Goal: Task Accomplishment & Management: Use online tool/utility

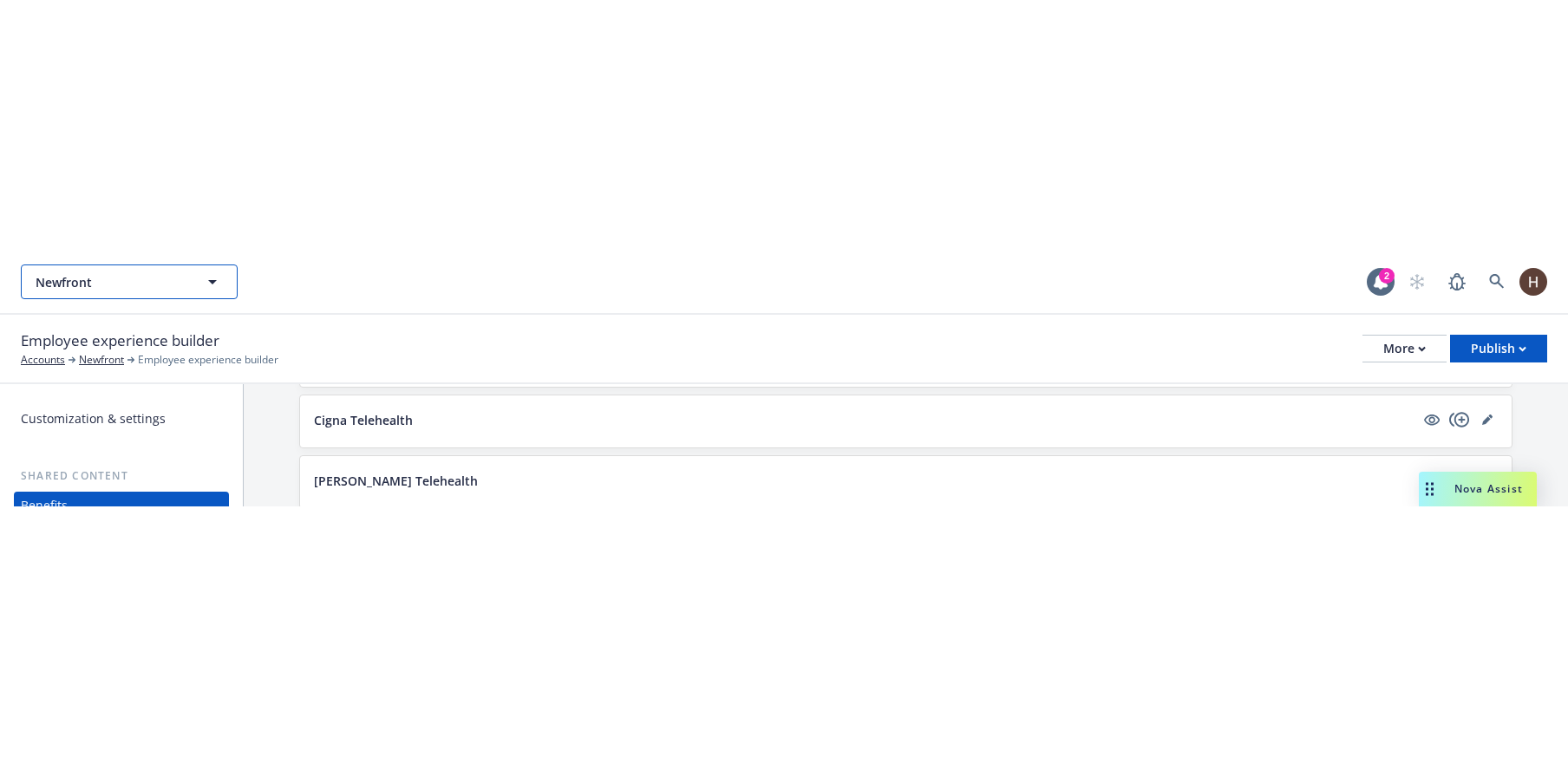
scroll to position [2960, 0]
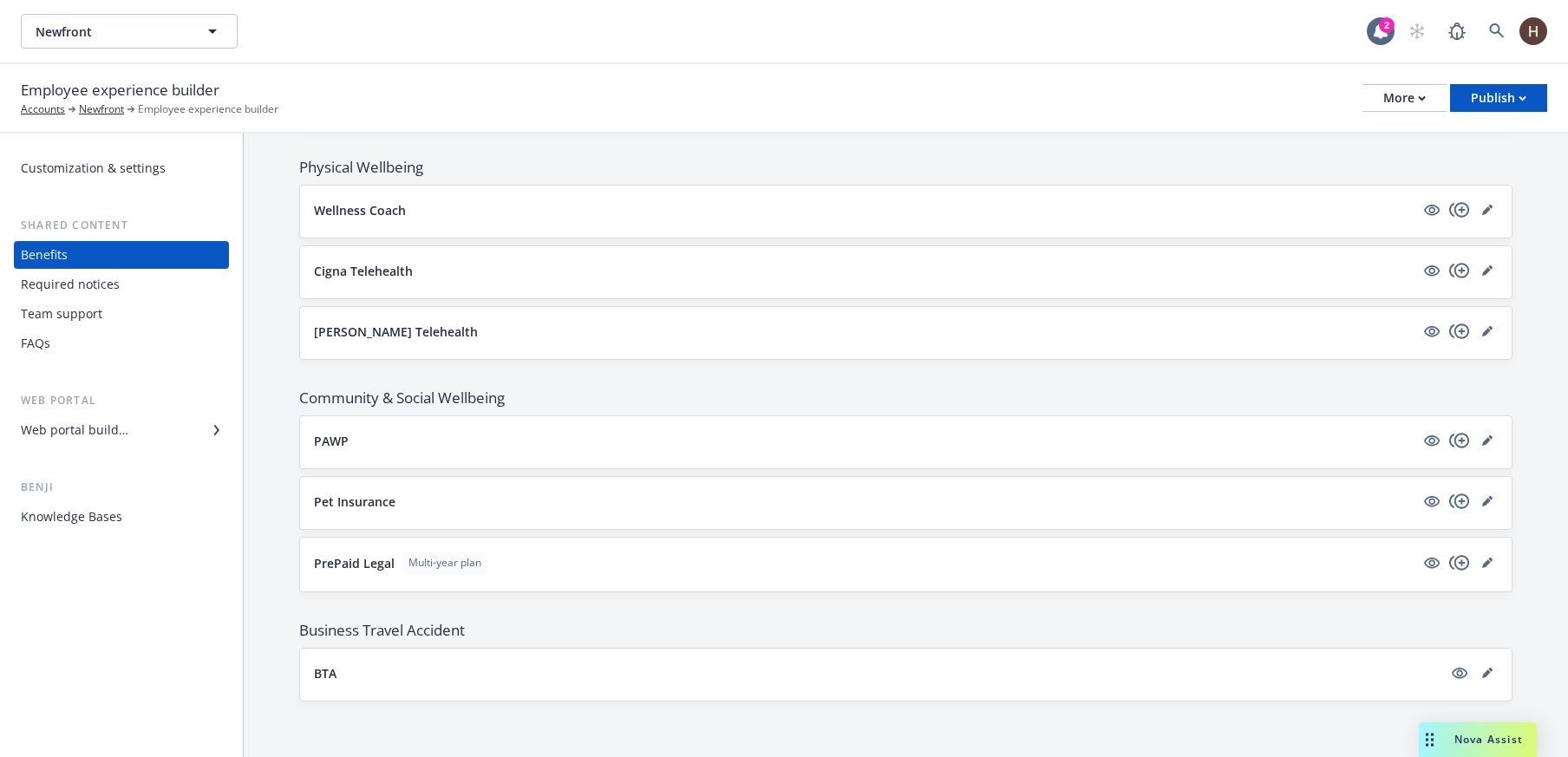
click at [110, 255] on div "Required notices" at bounding box center [70, 284] width 99 height 28
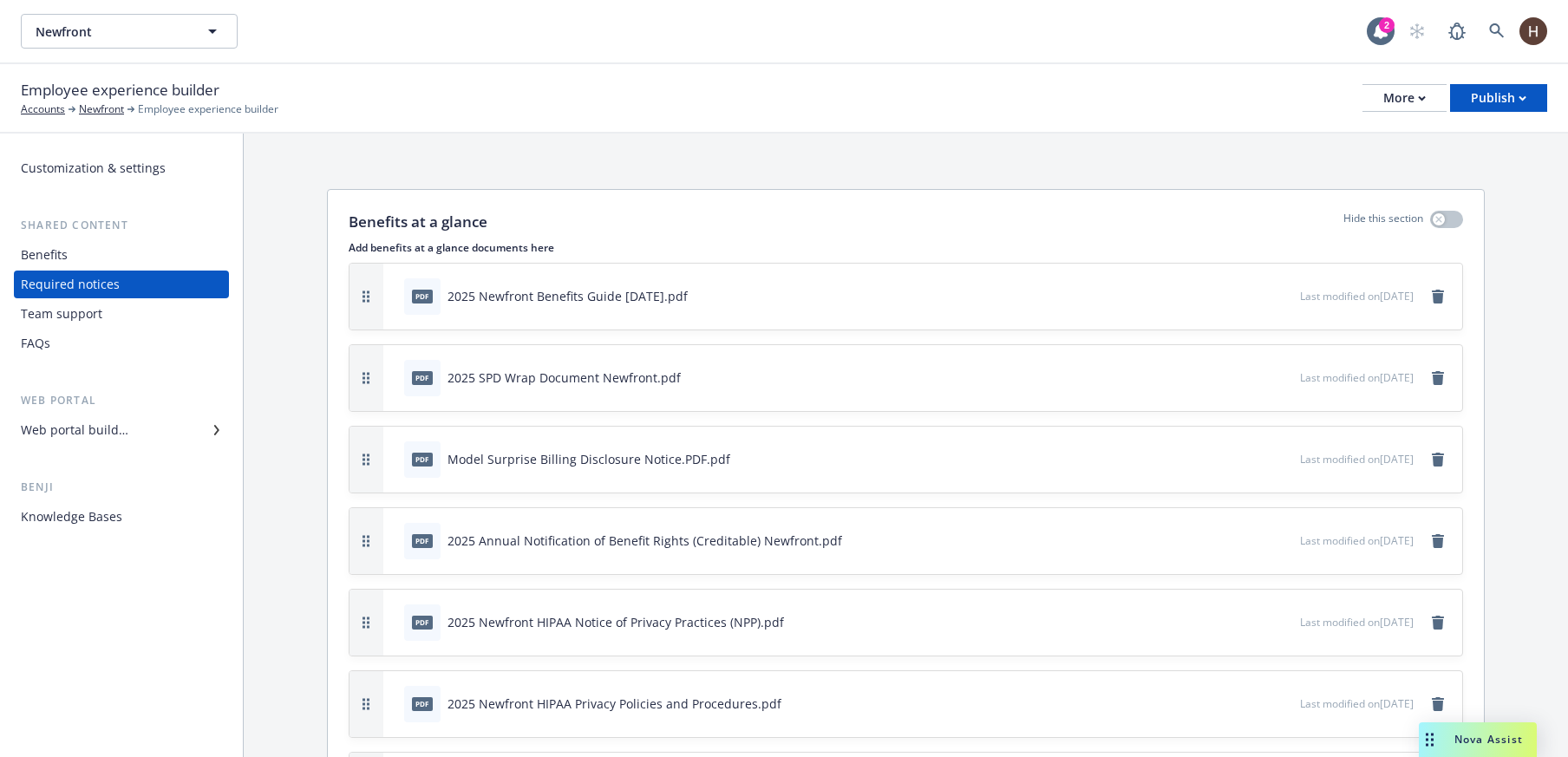
click at [146, 255] on div "Web portal builder" at bounding box center [121, 430] width 201 height 28
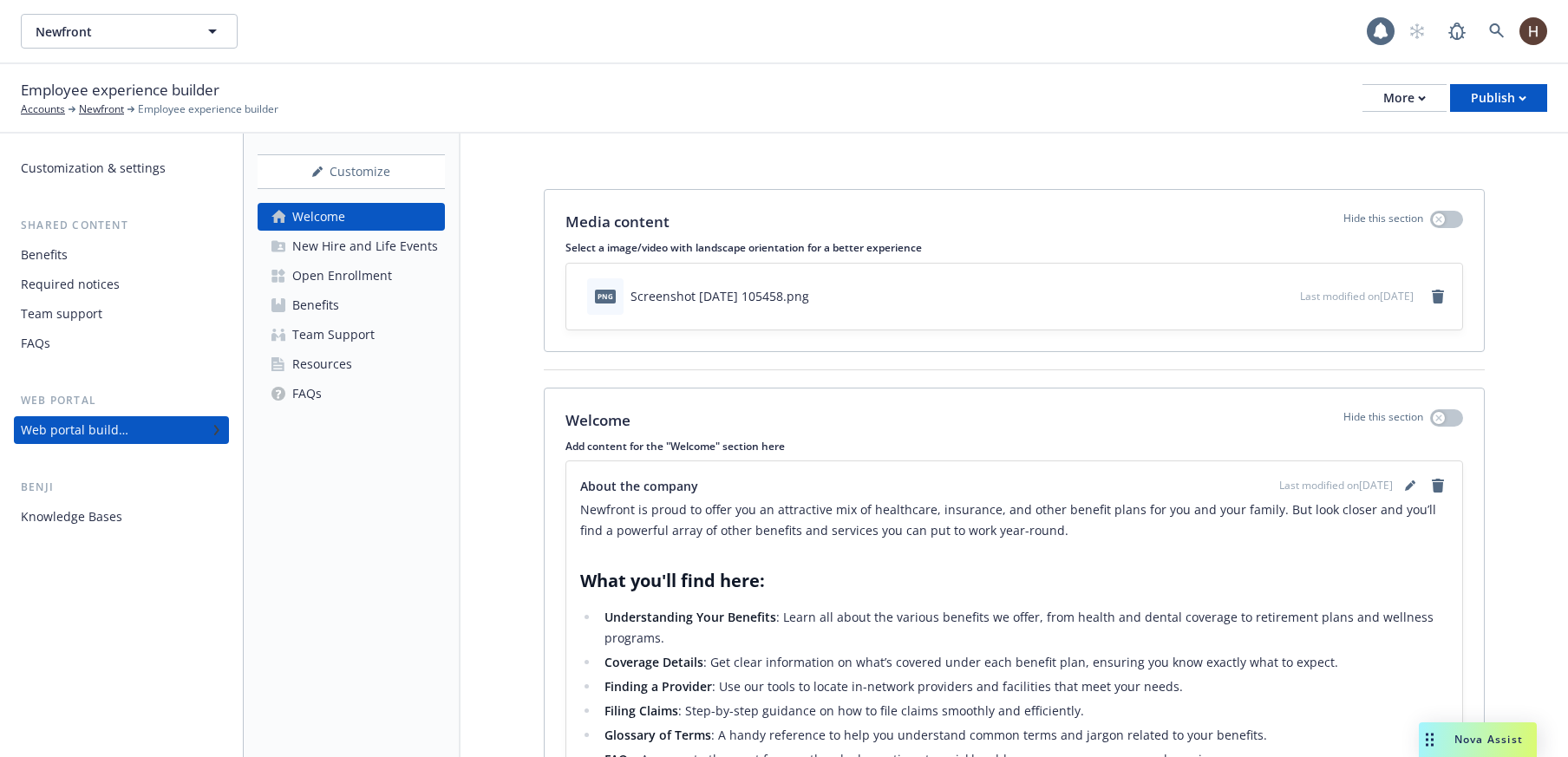
click at [321, 255] on div "Resources" at bounding box center [322, 364] width 60 height 28
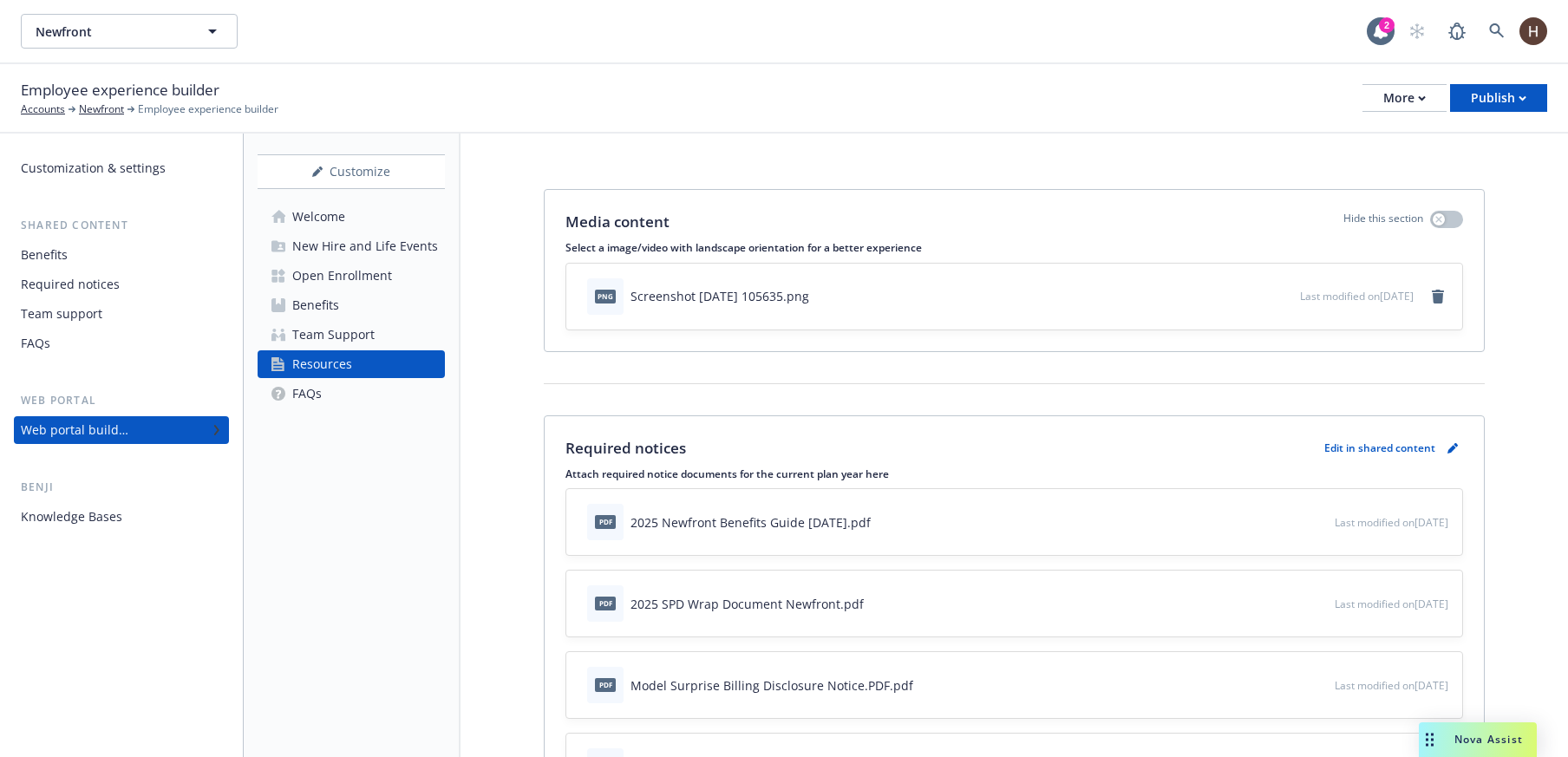
click at [112, 255] on div "Required notices" at bounding box center [70, 284] width 99 height 28
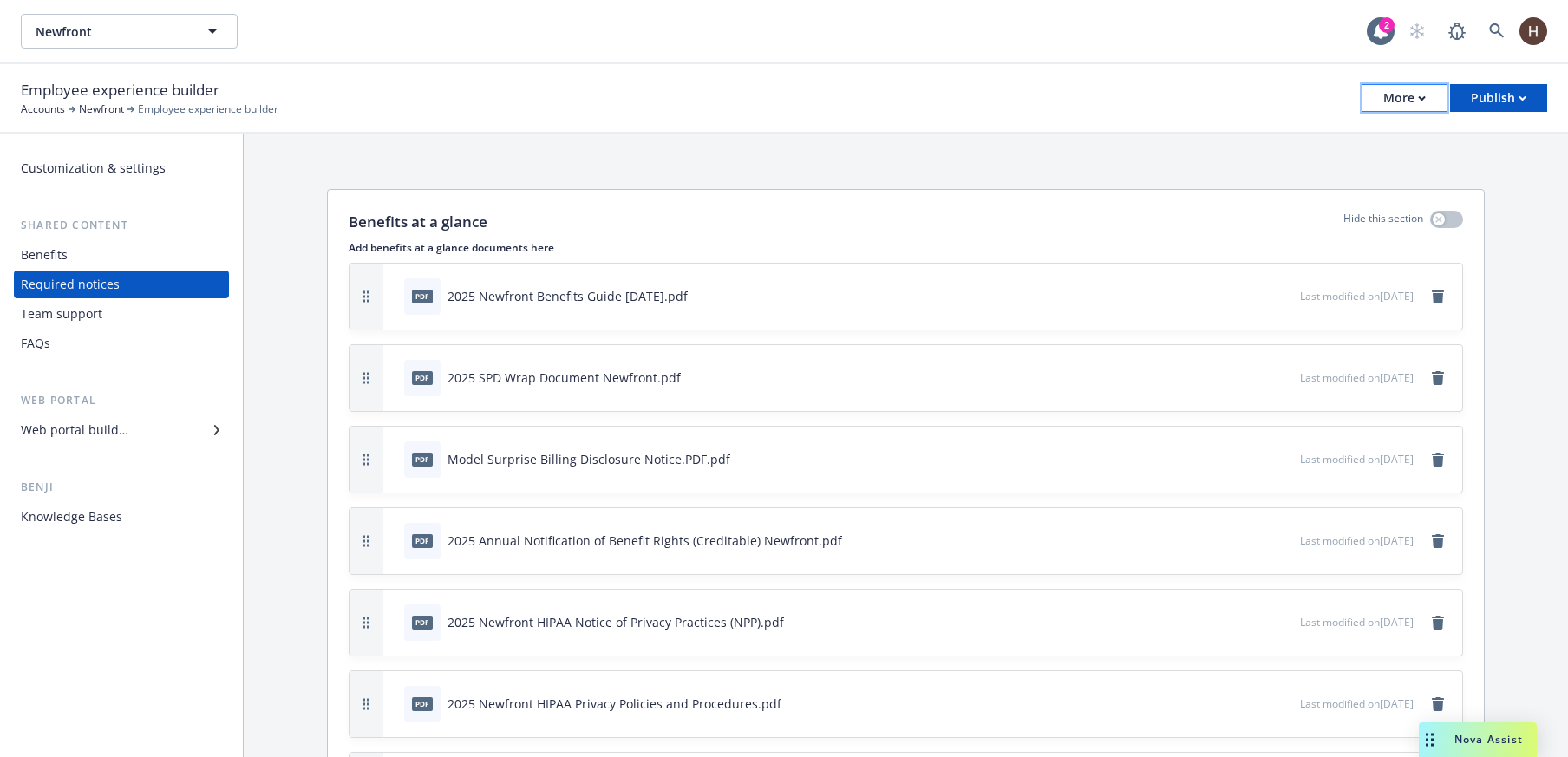
click at [1371, 102] on button "More" at bounding box center [1405, 98] width 84 height 28
click at [1351, 150] on link "Copy preview link" at bounding box center [1316, 137] width 257 height 35
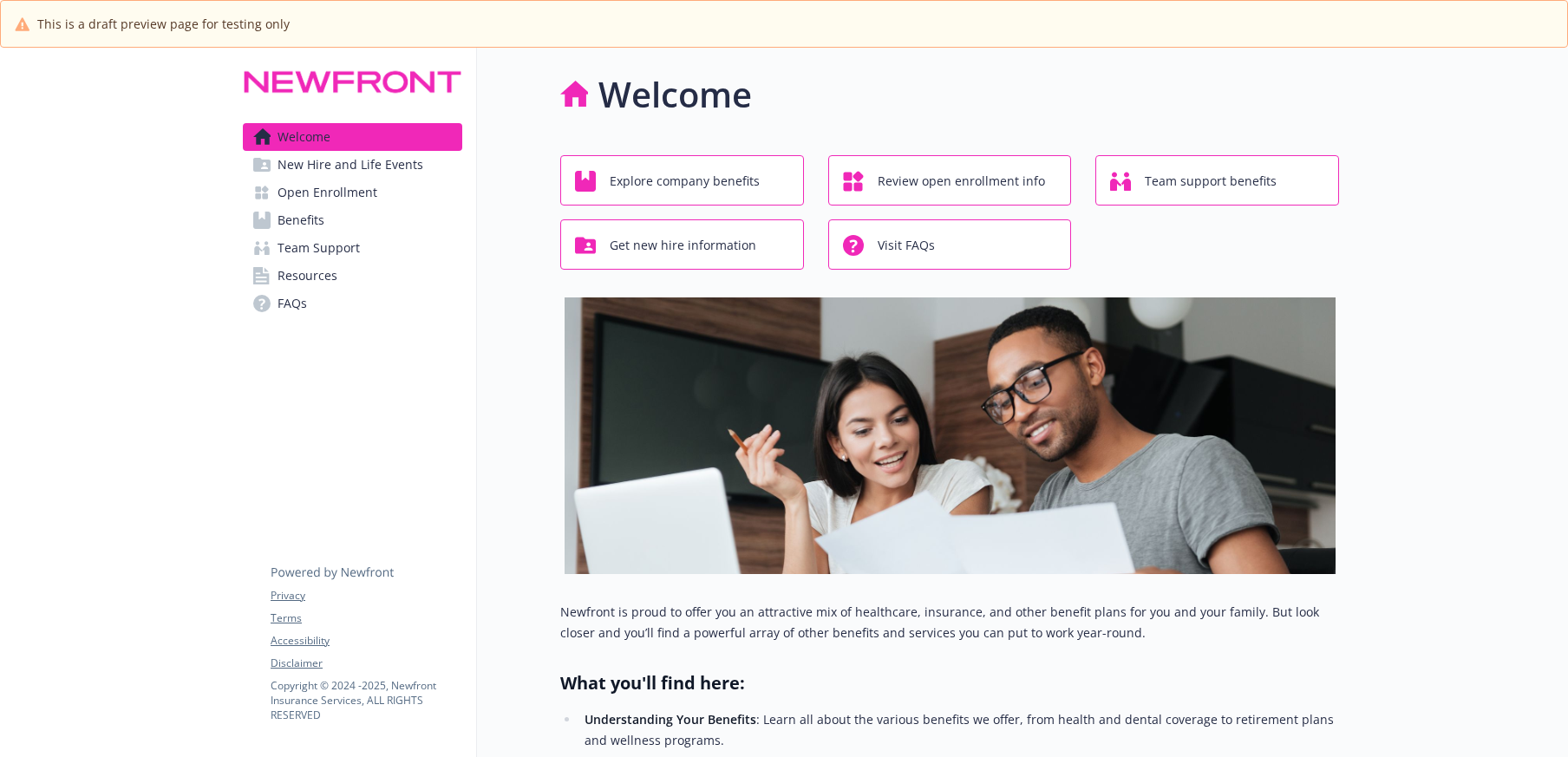
click at [320, 262] on span "Resources" at bounding box center [307, 276] width 60 height 28
